Goal: Task Accomplishment & Management: Manage account settings

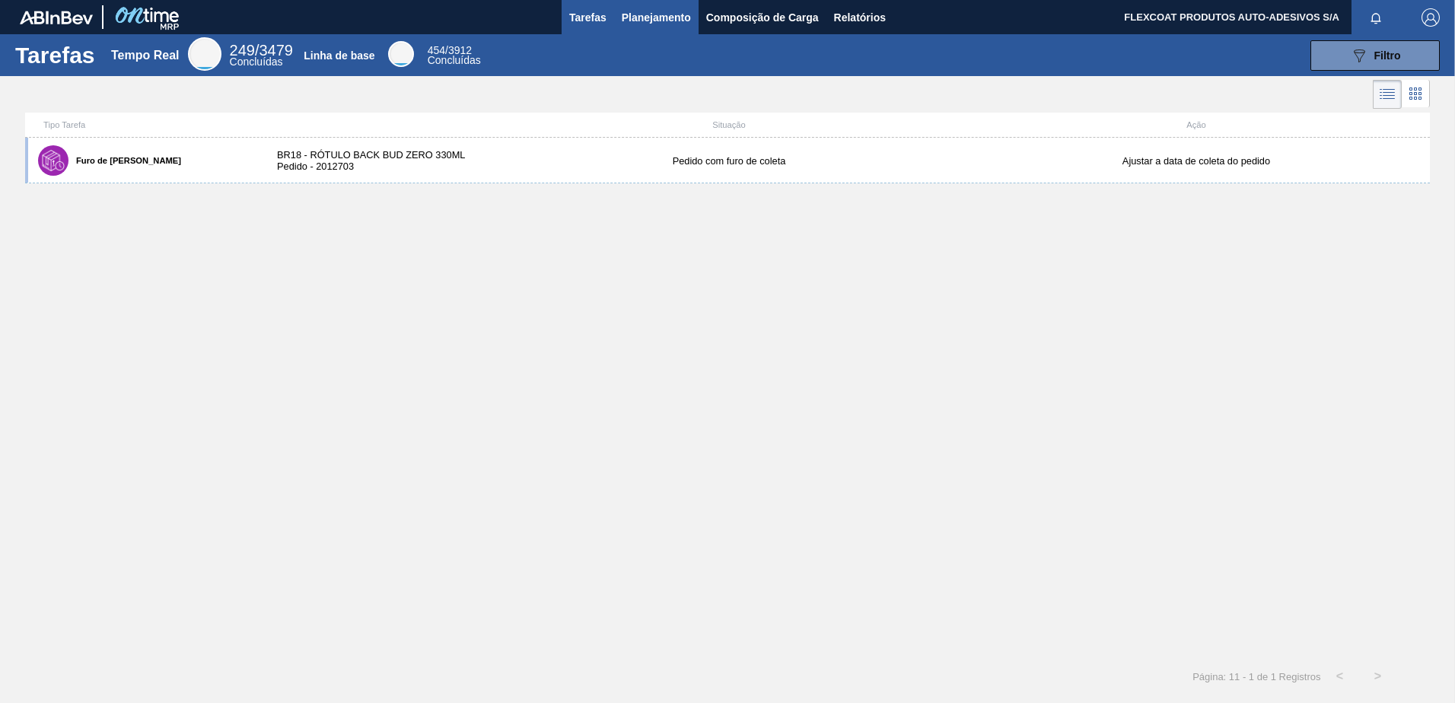
click at [623, 18] on span "Planejamento" at bounding box center [656, 17] width 69 height 18
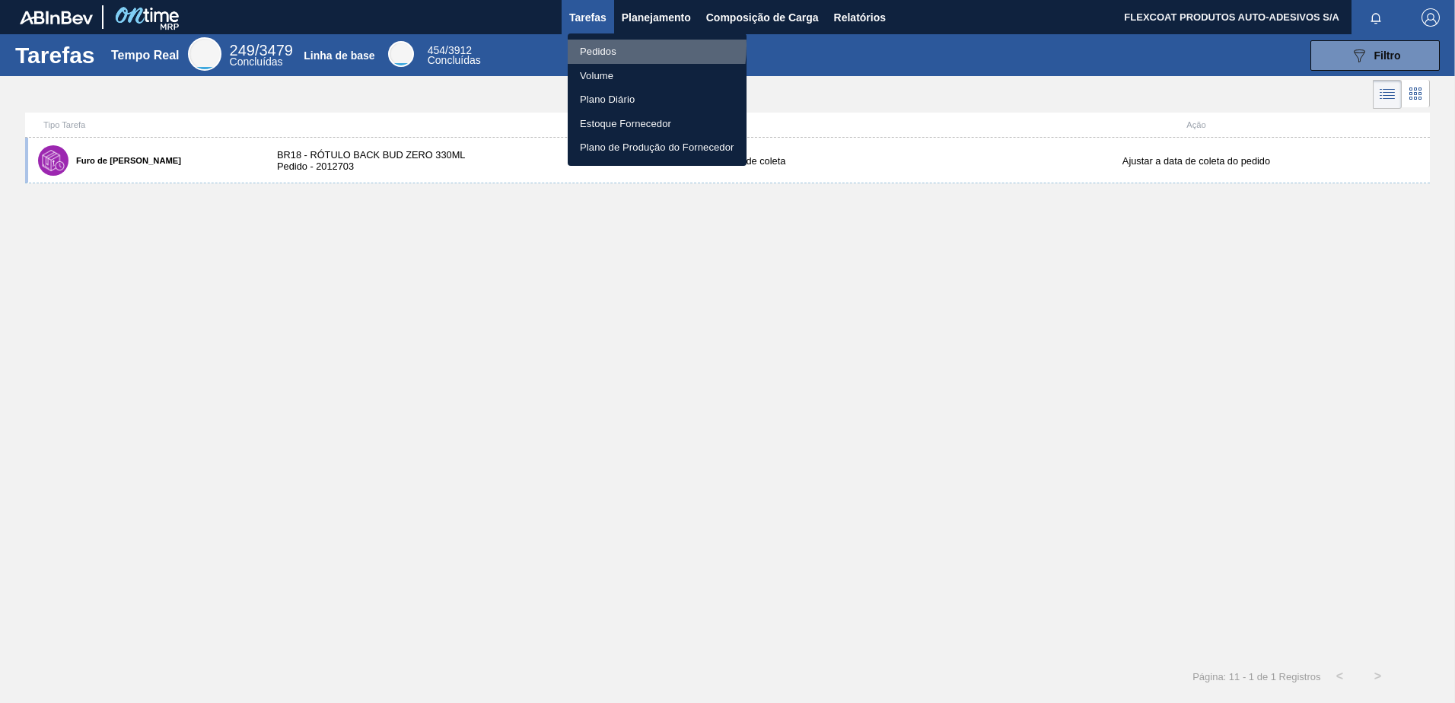
click at [601, 46] on li "Pedidos" at bounding box center [657, 52] width 179 height 24
